Goal: Task Accomplishment & Management: Use online tool/utility

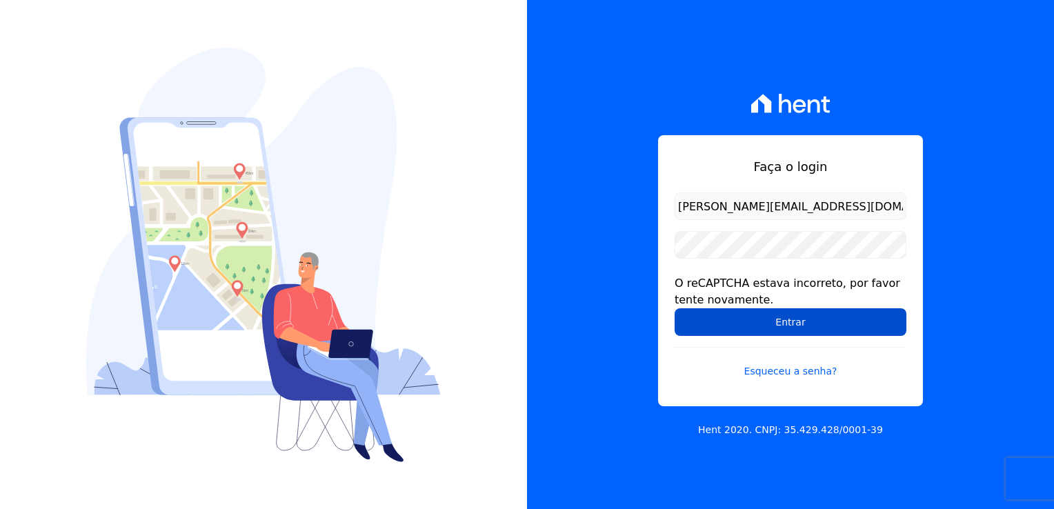
click at [734, 327] on input "Entrar" at bounding box center [791, 322] width 232 height 28
click at [747, 324] on input "Entrar" at bounding box center [791, 322] width 232 height 28
